Goal: Navigation & Orientation: Find specific page/section

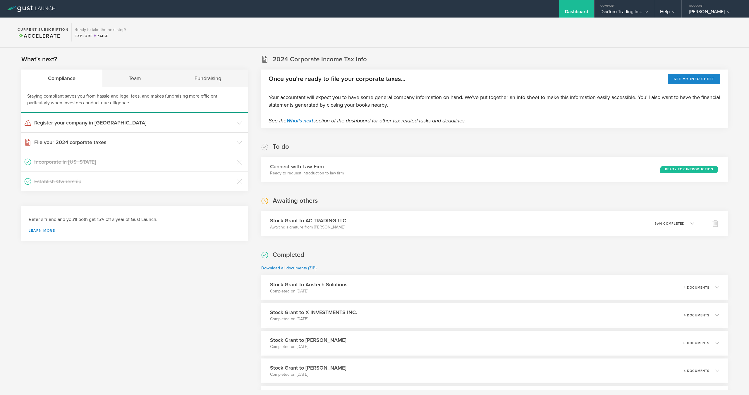
click at [428, 41] on section "Current Subscription Accelerate Ready to take the next step? Explore Raise" at bounding box center [374, 33] width 749 height 30
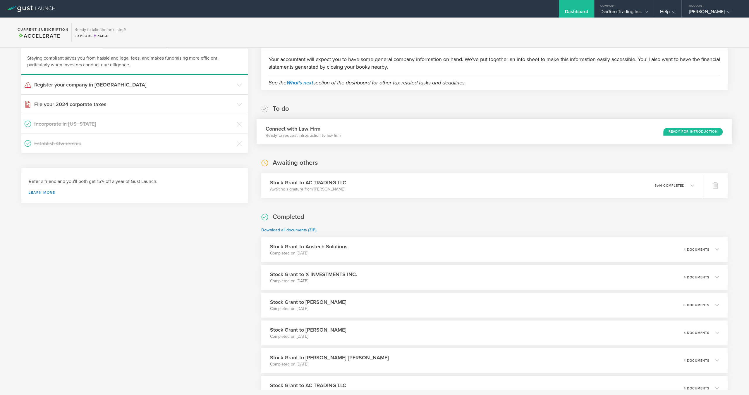
scroll to position [42, 0]
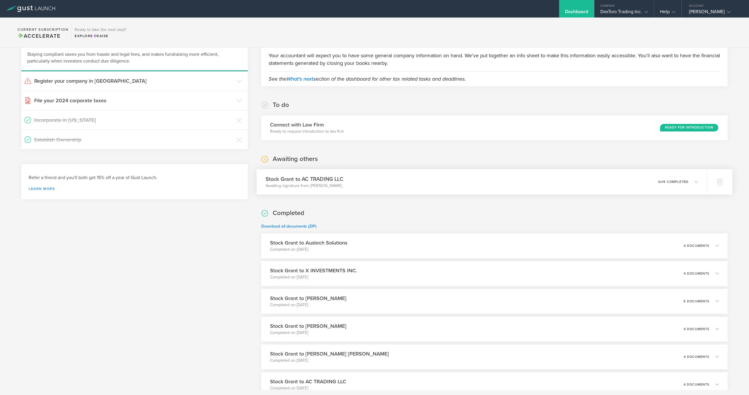
click at [405, 186] on div "Stock Grant to AC TRADING LLC Awaiting signature from Amir Chaluts 0 undelivera…" at bounding box center [481, 181] width 450 height 25
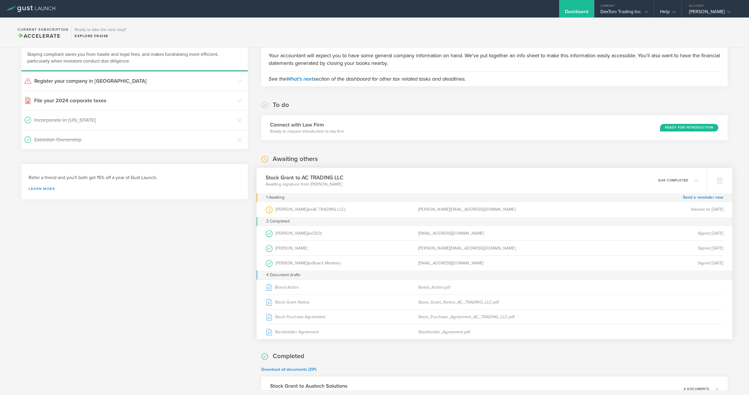
click at [405, 186] on div "Stock Grant to AC TRADING LLC Awaiting signature from Amir Chaluts 0 undelivera…" at bounding box center [481, 180] width 450 height 25
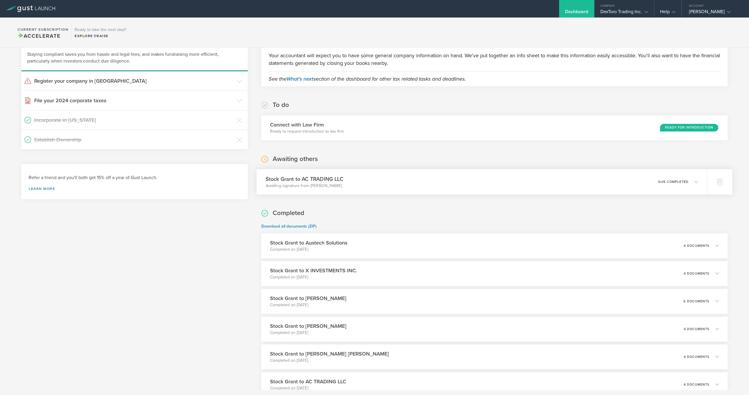
scroll to position [0, 0]
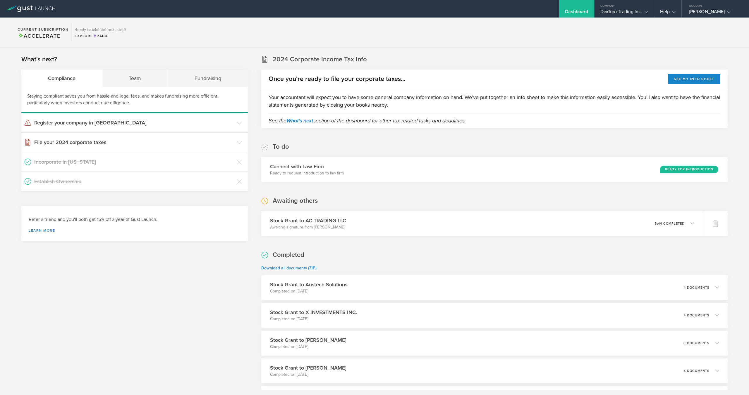
drag, startPoint x: 342, startPoint y: 20, endPoint x: 384, endPoint y: 20, distance: 42.1
click at [342, 20] on section "Current Subscription Accelerate Ready to take the next step? Explore Raise" at bounding box center [374, 33] width 749 height 30
click at [711, 12] on div "[PERSON_NAME]" at bounding box center [714, 13] width 50 height 9
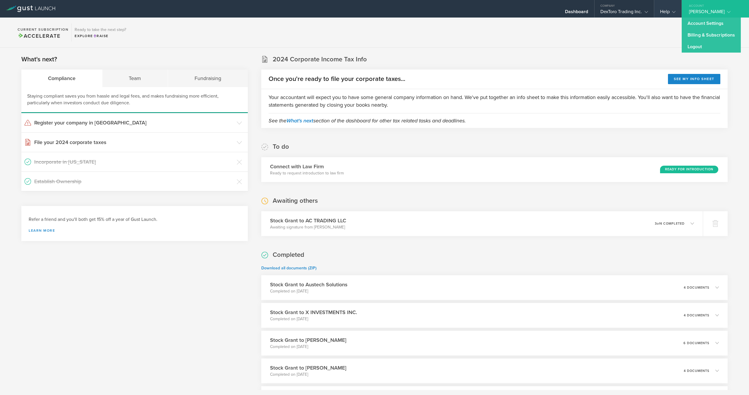
click at [664, 8] on div "Help" at bounding box center [667, 9] width 27 height 18
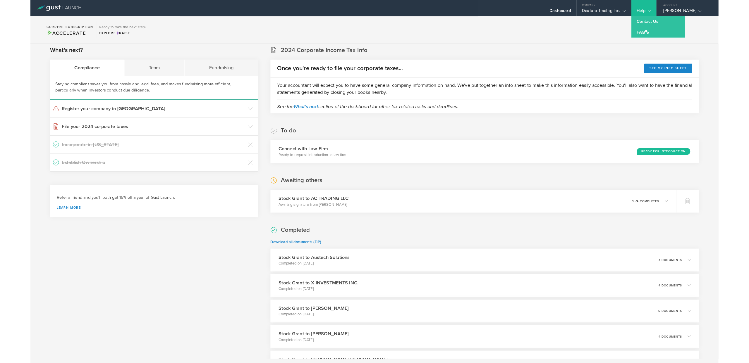
scroll to position [6, 0]
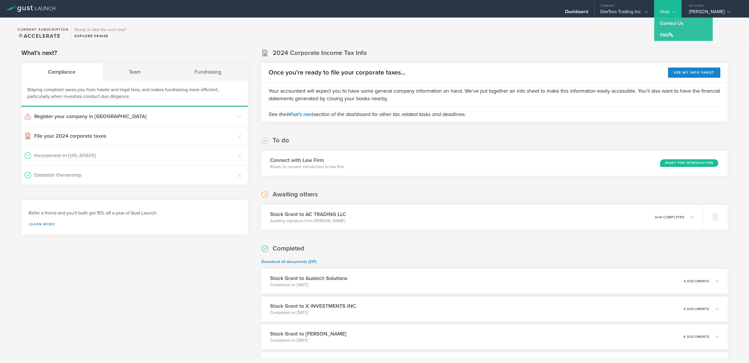
click at [662, 7] on div "Help" at bounding box center [667, 9] width 27 height 18
click at [663, 25] on link "Contact Us" at bounding box center [683, 24] width 58 height 12
click at [608, 41] on section "Current Subscription Accelerate Ready to take the next step? Explore Raise" at bounding box center [374, 33] width 749 height 30
click at [672, 13] on icon at bounding box center [674, 12] width 4 height 4
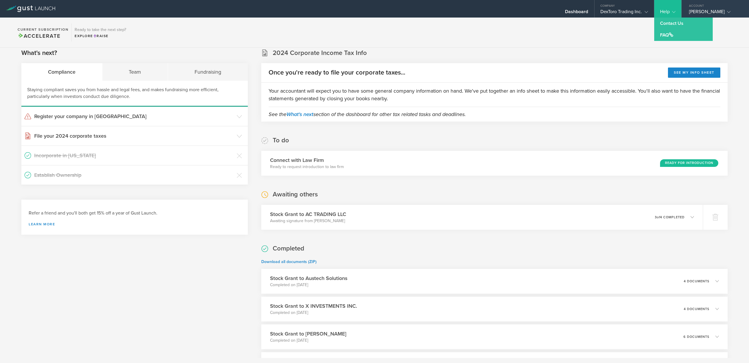
click at [702, 9] on div "[PERSON_NAME]" at bounding box center [714, 13] width 50 height 9
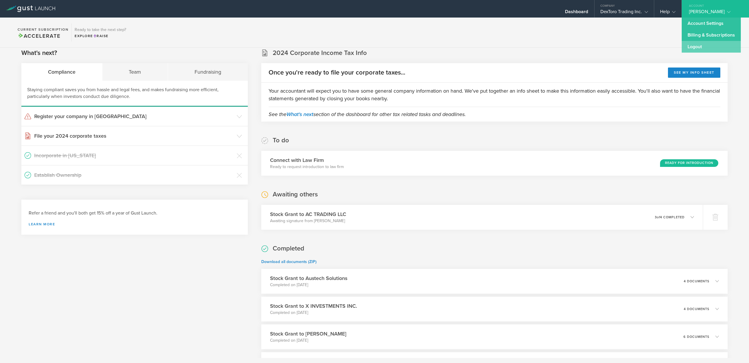
click at [698, 47] on link "Logout" at bounding box center [710, 47] width 59 height 12
